Goal: Task Accomplishment & Management: Manage account settings

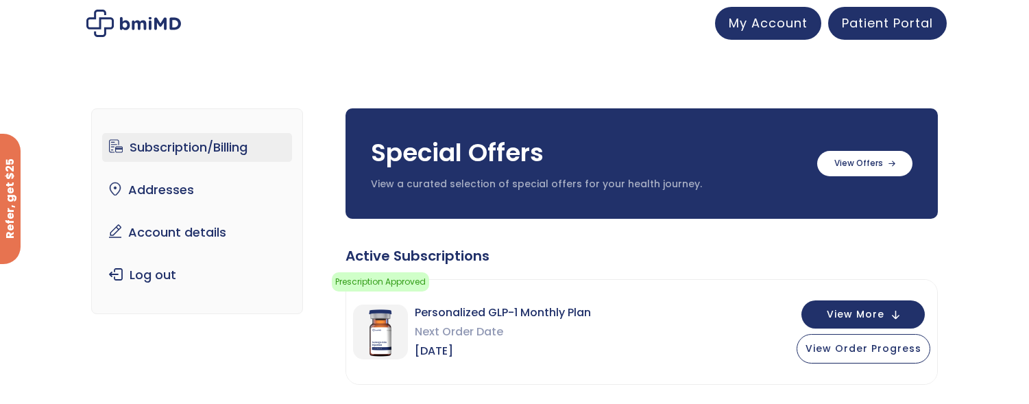
drag, startPoint x: 1034, startPoint y: 87, endPoint x: 987, endPoint y: 59, distance: 55.0
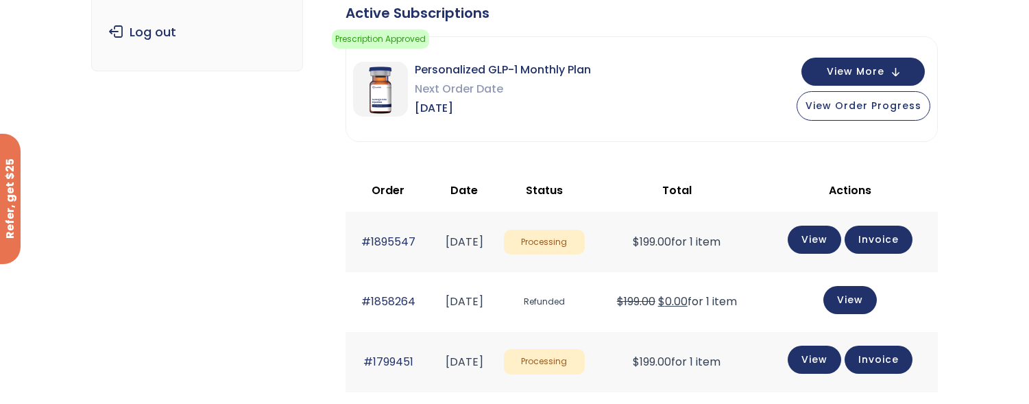
scroll to position [171, 0]
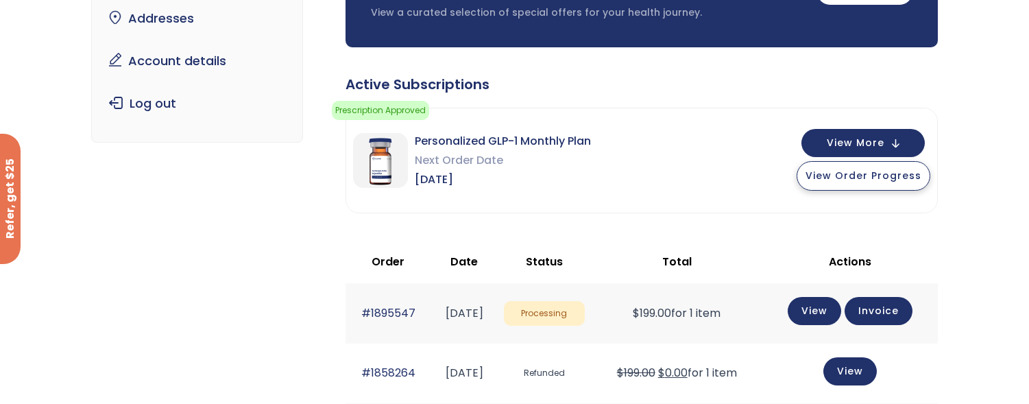
click at [856, 180] on span "View Order Progress" at bounding box center [863, 176] width 116 height 14
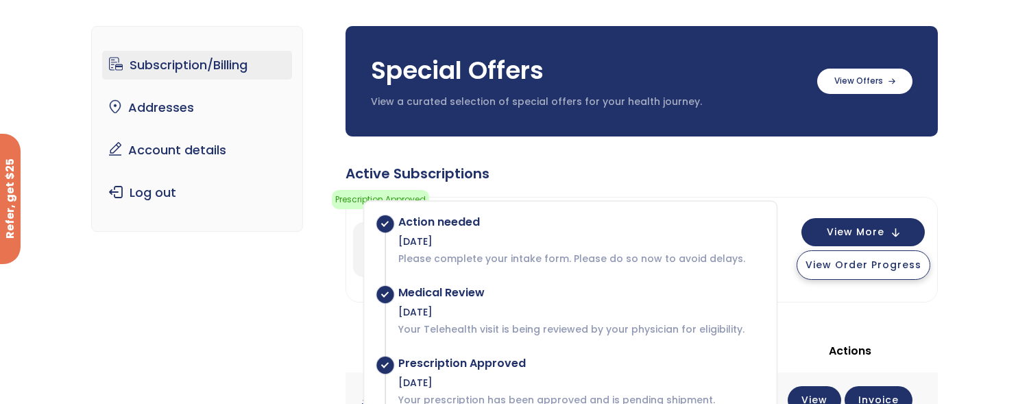
scroll to position [0, 0]
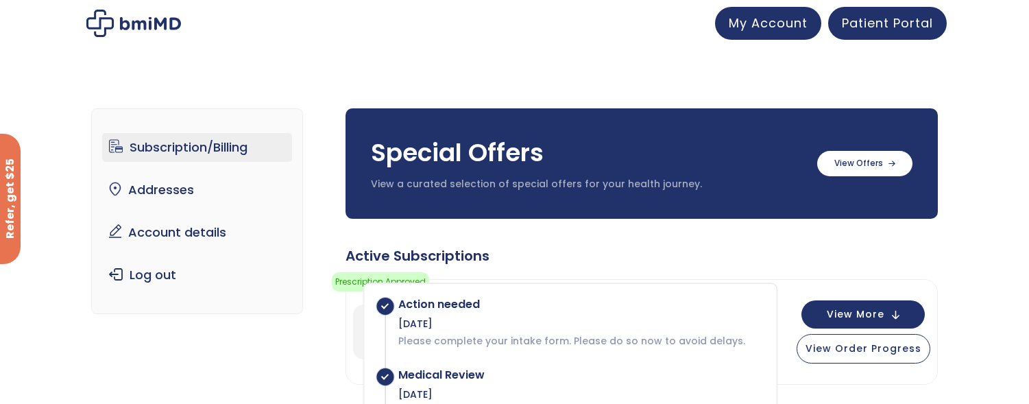
click at [195, 149] on link "Subscription/Billing" at bounding box center [197, 147] width 190 height 29
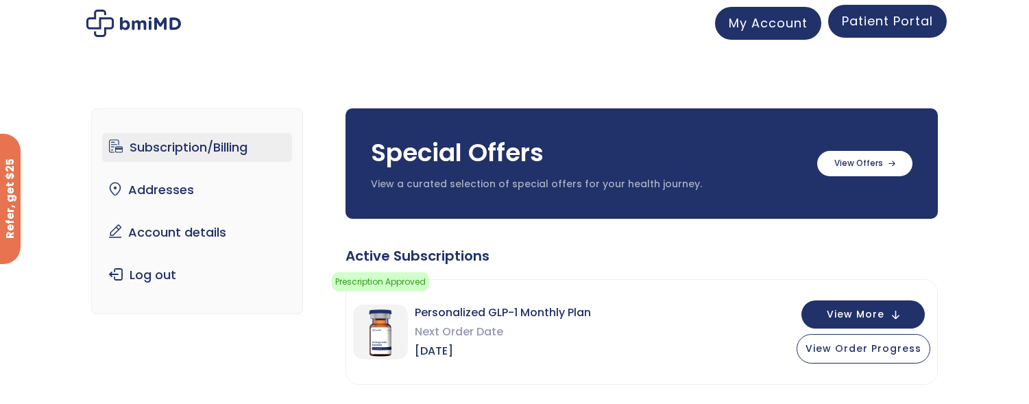
click at [879, 21] on span "Patient Portal" at bounding box center [887, 20] width 91 height 17
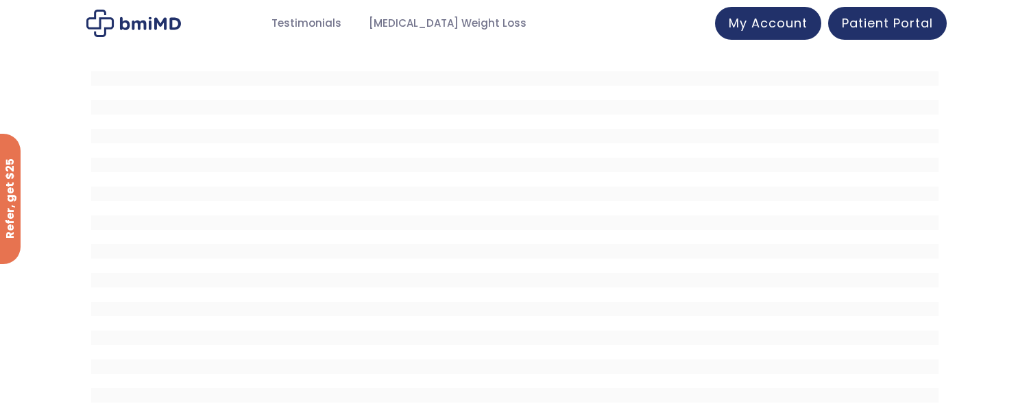
scroll to position [57, 0]
